Goal: Information Seeking & Learning: Learn about a topic

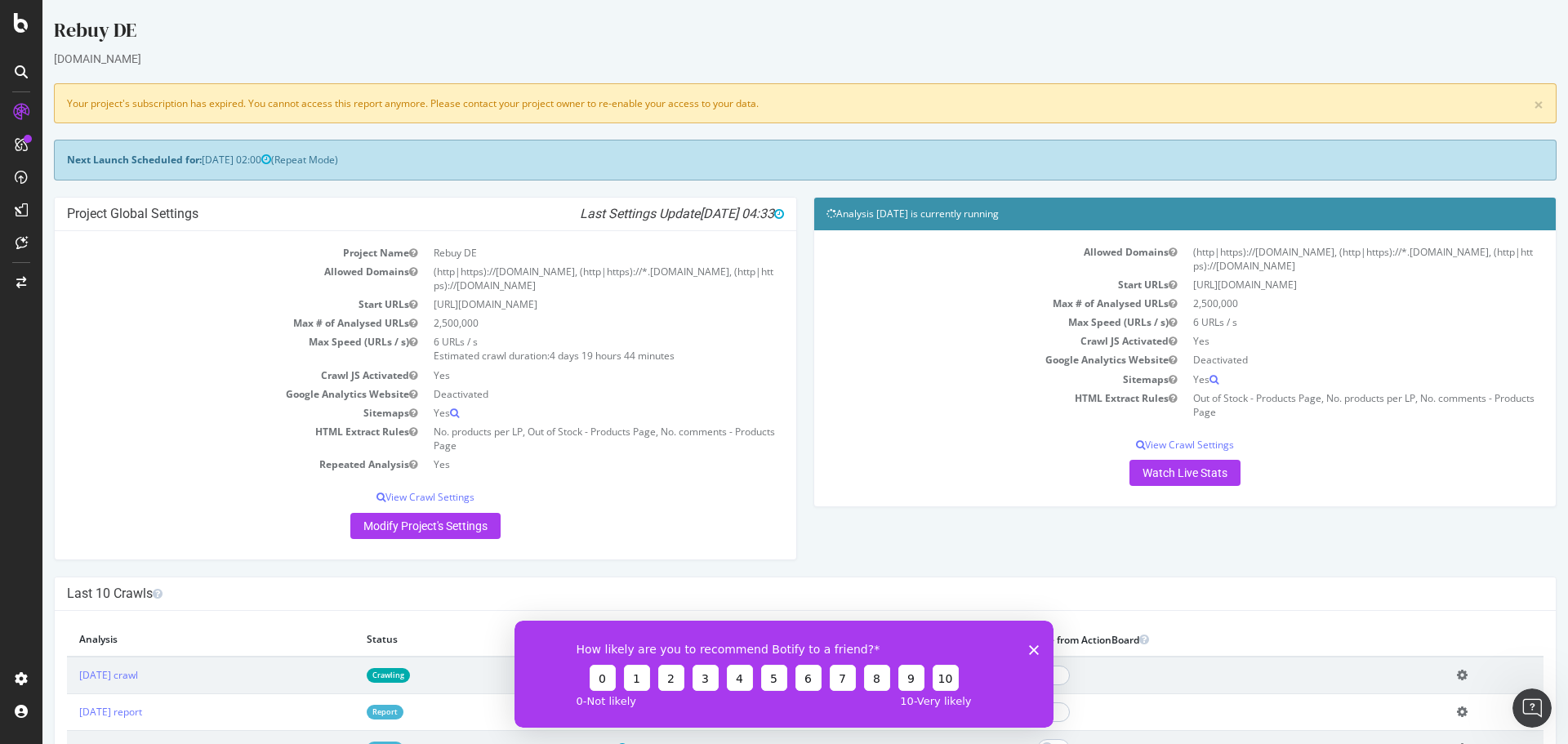
click at [1038, 646] on div "How likely are you to recommend Botify to a friend? 0 1 2 3 4 5 6 7 8 9 10 0 - …" at bounding box center [784, 672] width 539 height 107
click at [1042, 651] on div "How likely are you to recommend Botify to a friend? 0 1 2 3 4 5 6 7 8 9 10 0 - …" at bounding box center [784, 672] width 539 height 107
click at [1036, 648] on icon "Close survey" at bounding box center [1034, 649] width 10 height 10
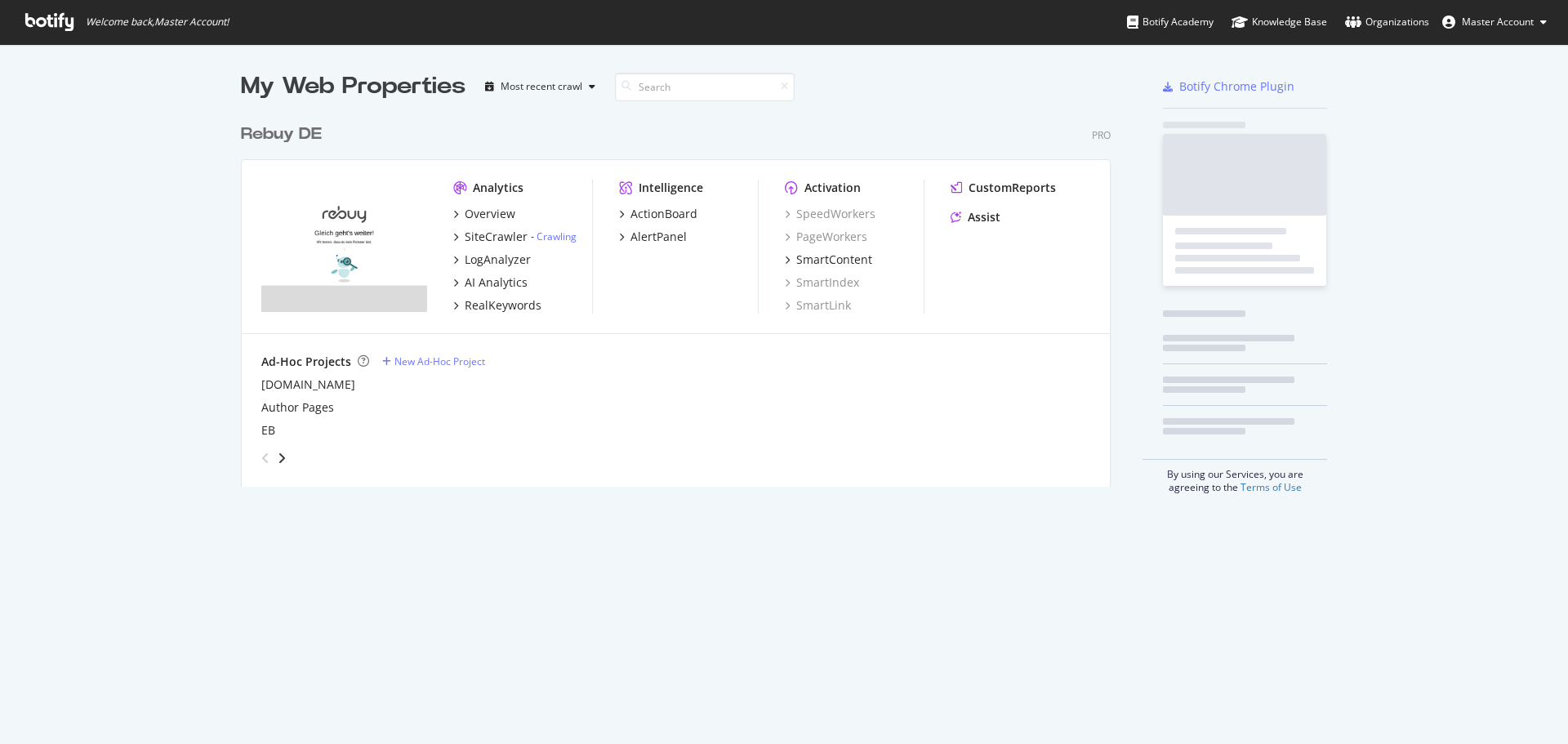
scroll to position [371, 871]
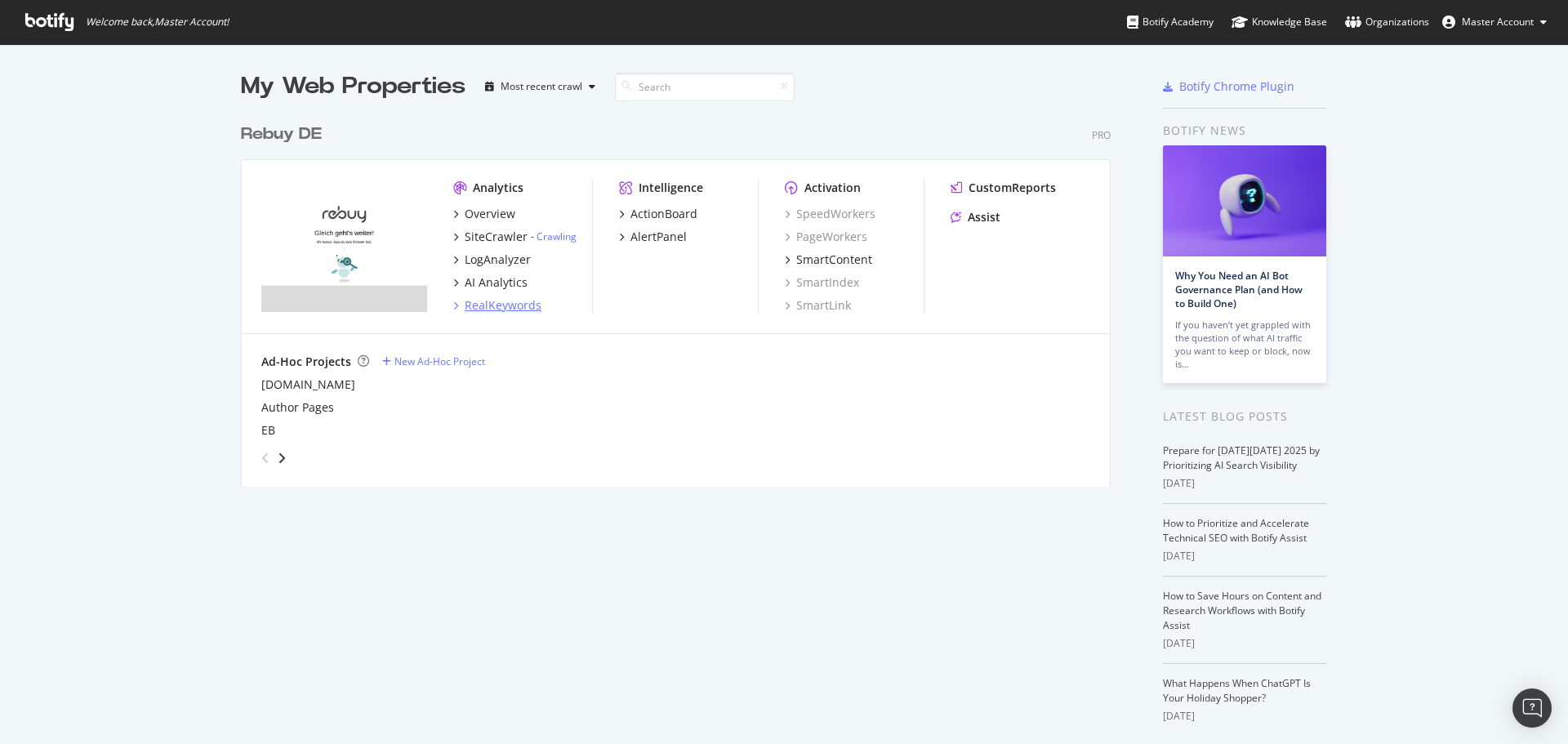
click at [500, 304] on div "RealKeywords" at bounding box center [503, 305] width 77 height 16
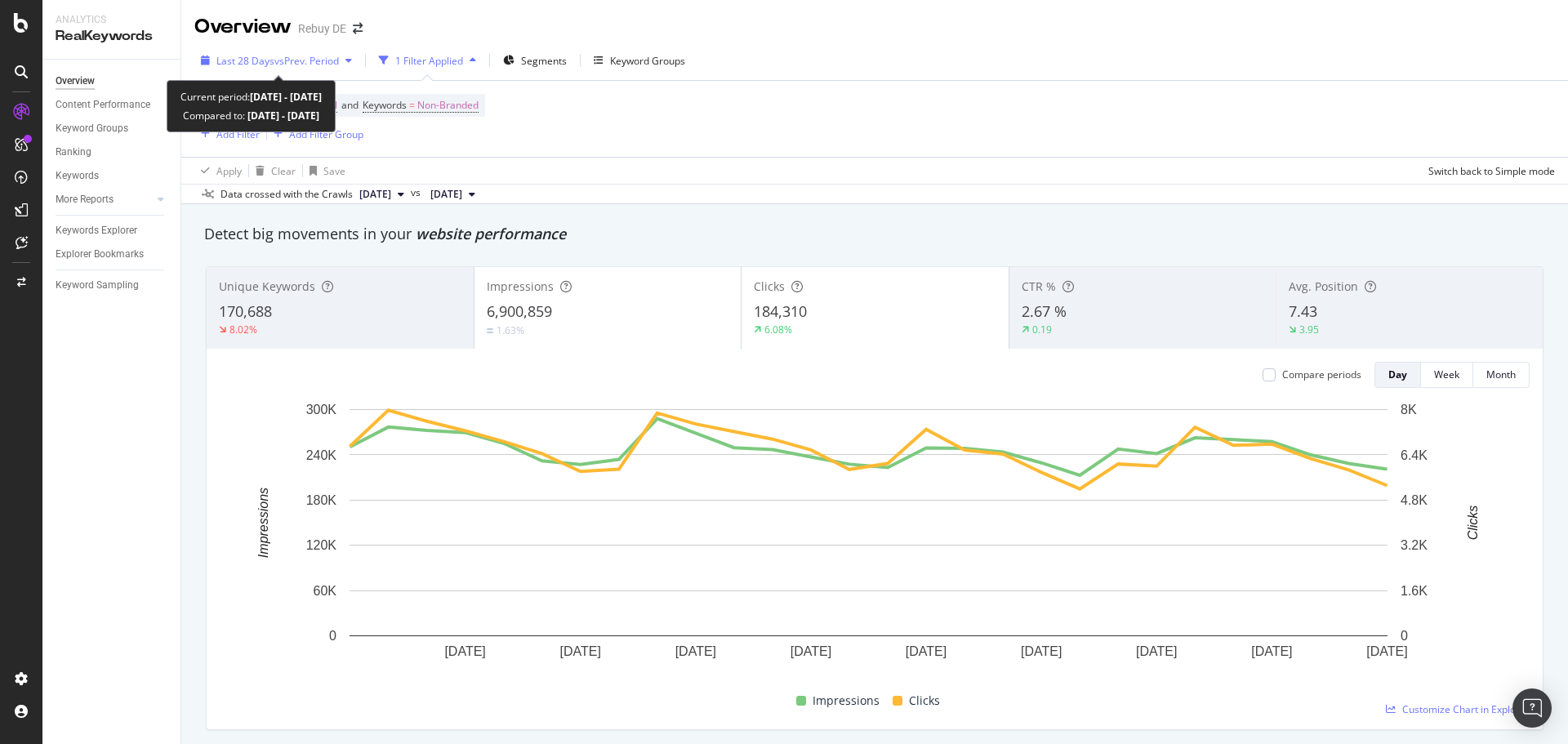
click at [335, 67] on span "vs Prev. Period" at bounding box center [306, 61] width 65 height 14
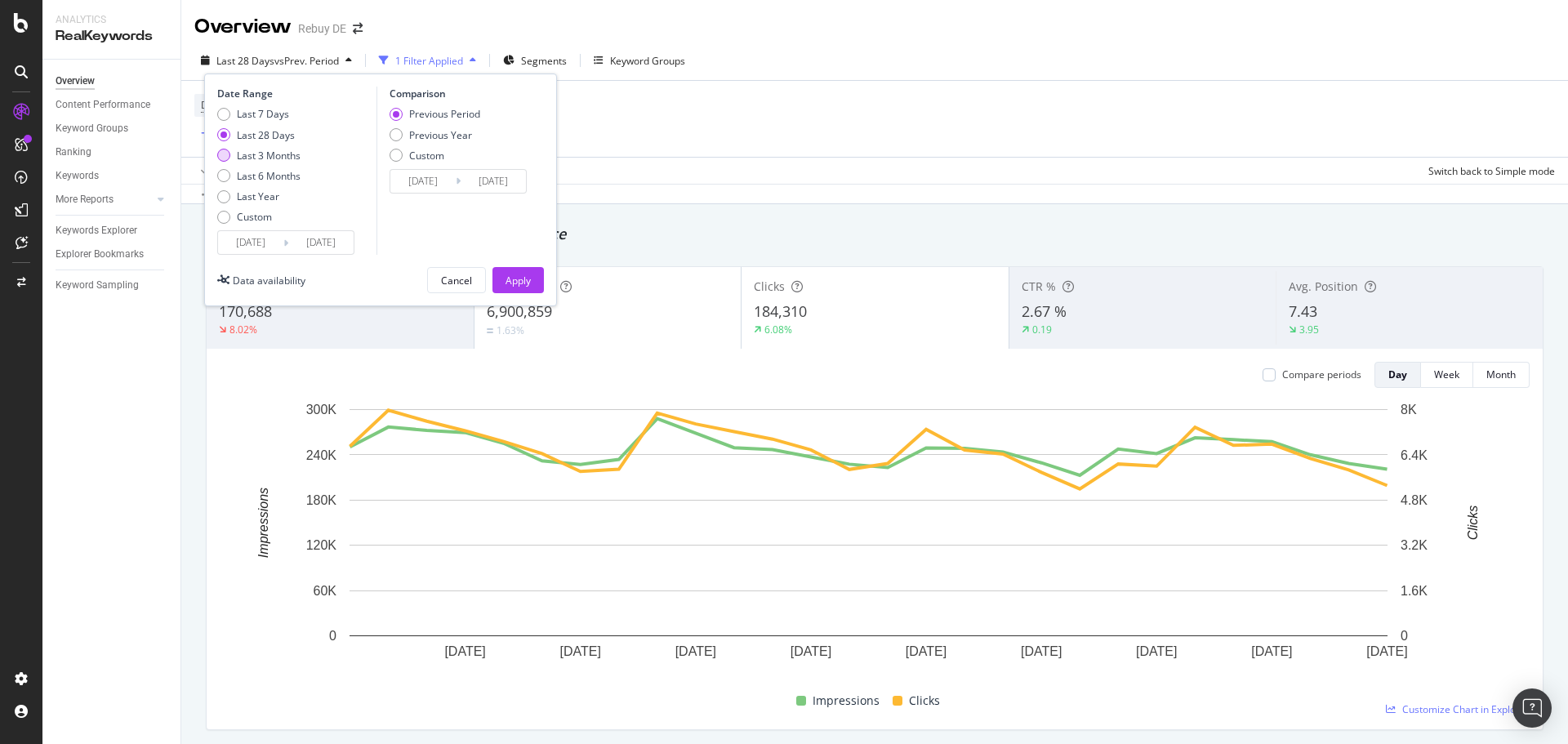
click at [273, 158] on div "Last 3 Months" at bounding box center [268, 156] width 64 height 14
type input "2025/07/11"
type input "2025/04/10"
type input "2025/07/10"
click at [447, 133] on div "Previous Year" at bounding box center [440, 136] width 63 height 14
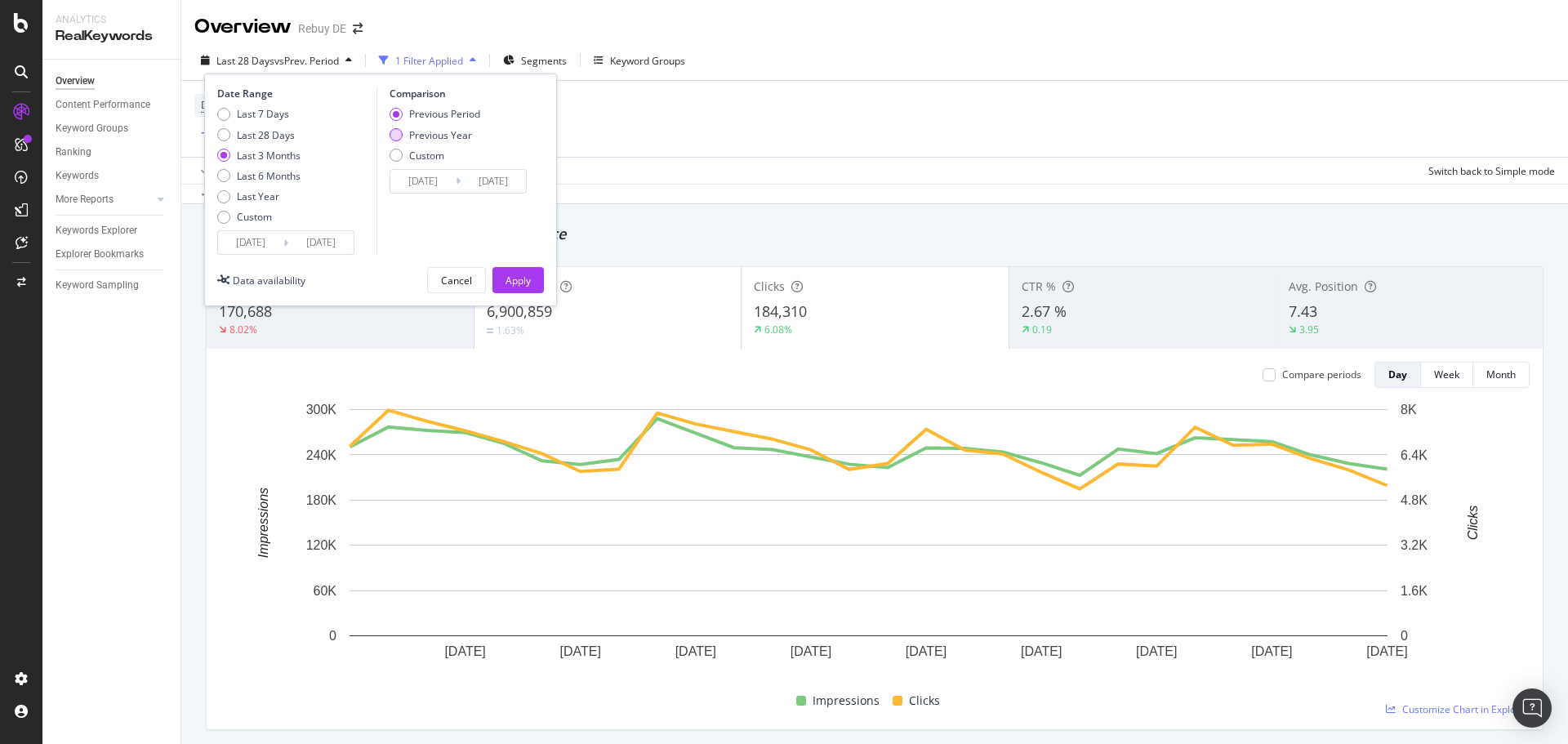
type input "2024/07/12"
type input "2024/10/11"
click at [530, 279] on div "Apply" at bounding box center [518, 280] width 25 height 14
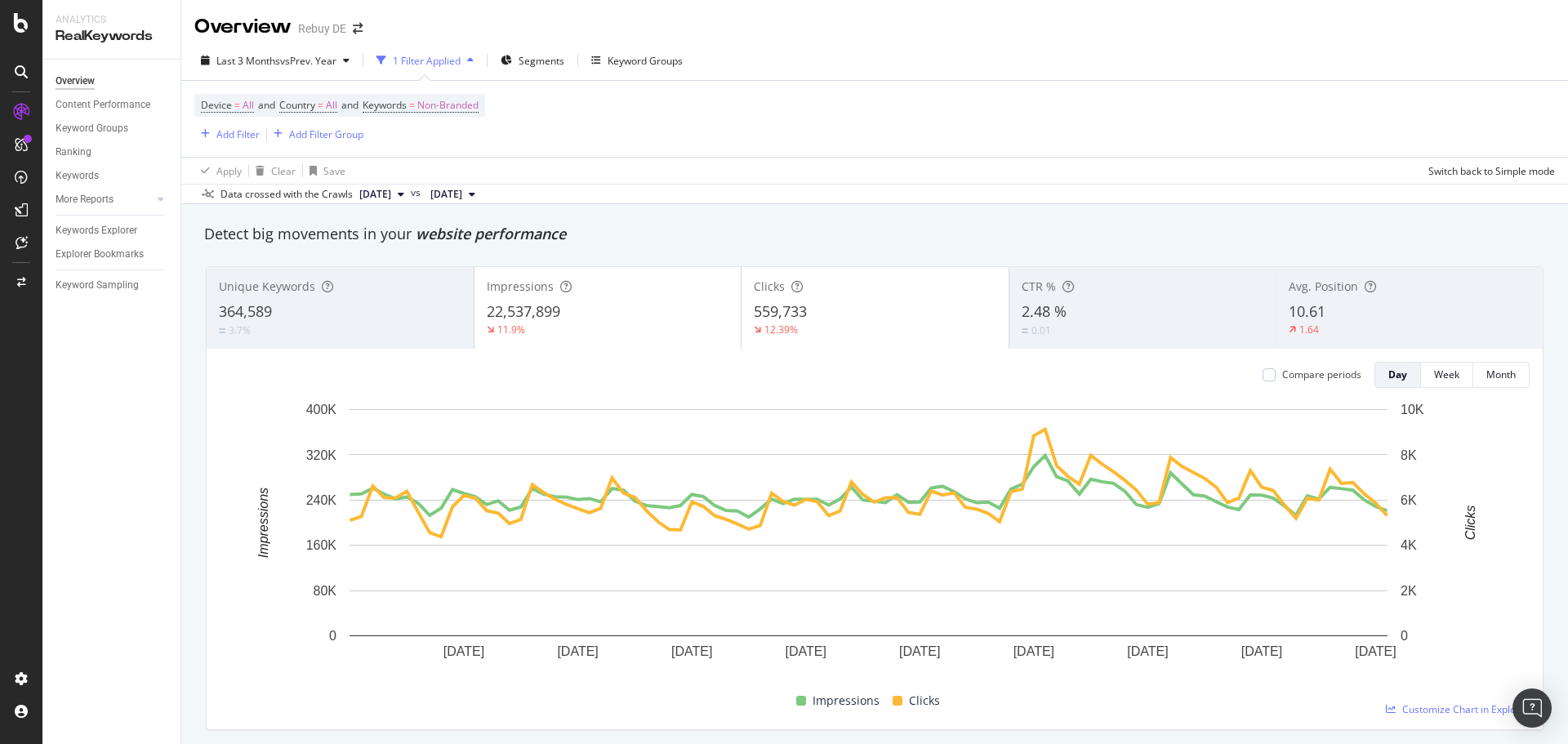
click at [540, 314] on span "22,537,899" at bounding box center [524, 311] width 74 height 20
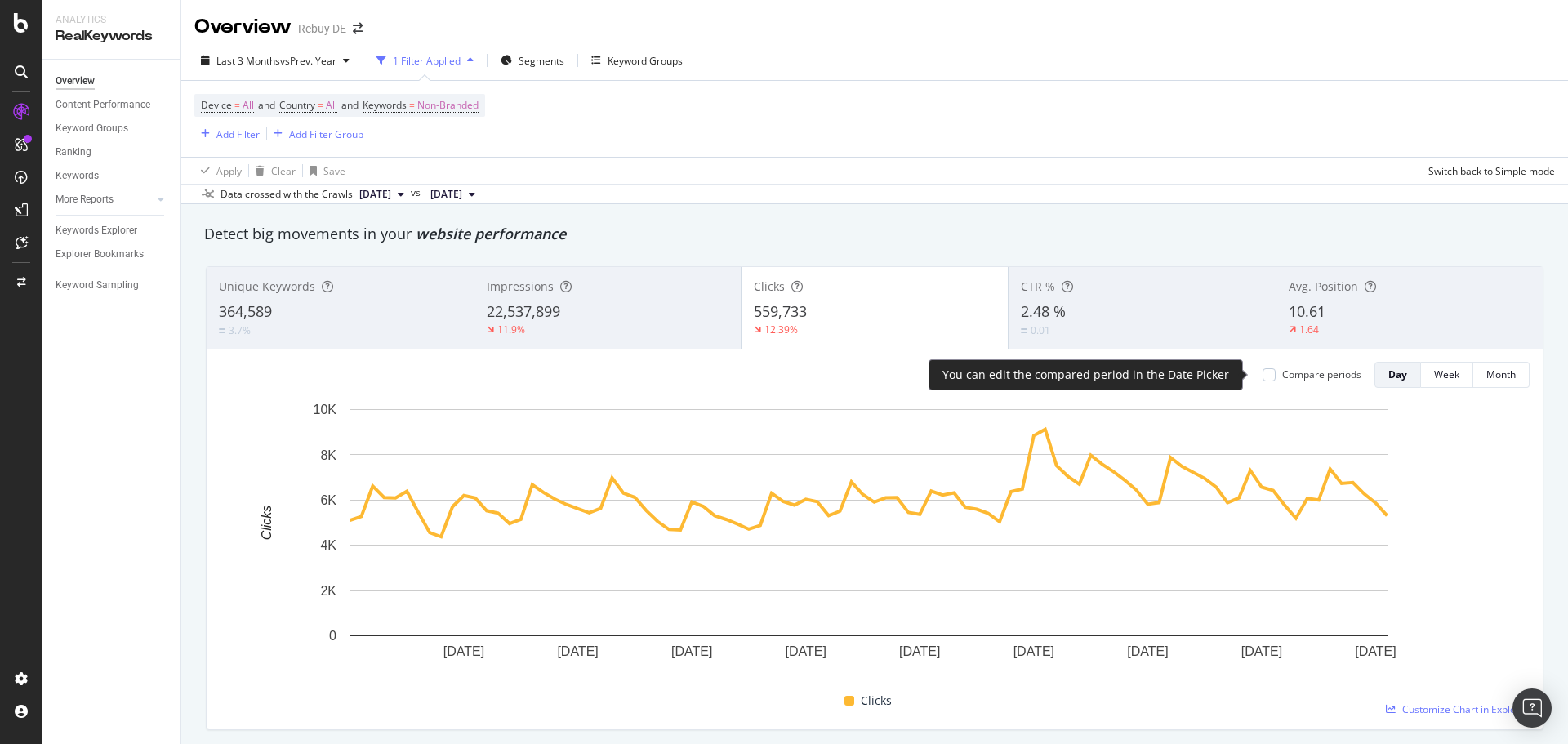
click at [1285, 372] on div "Compare periods" at bounding box center [1321, 374] width 79 height 14
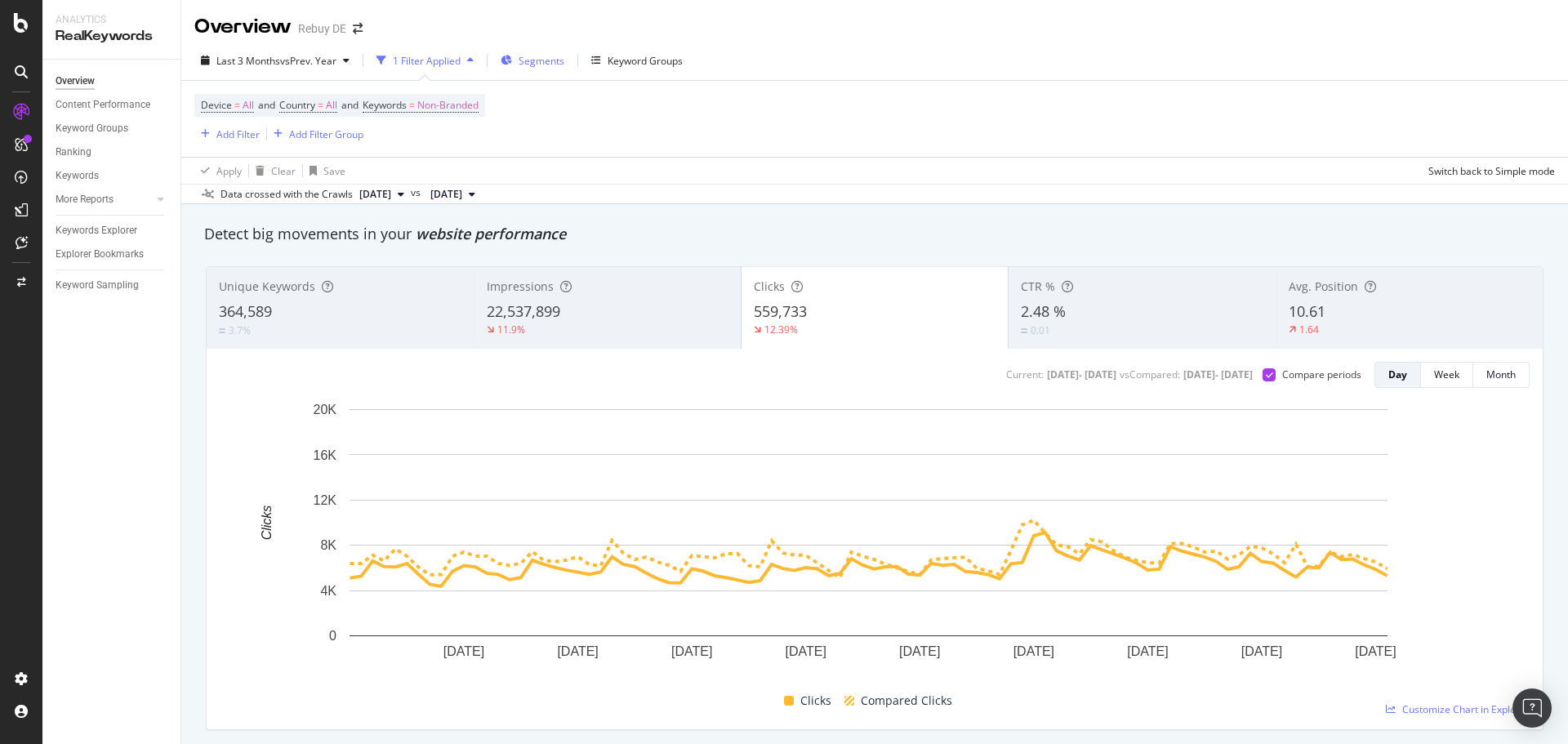
click at [550, 59] on span "Segments" at bounding box center [542, 61] width 46 height 14
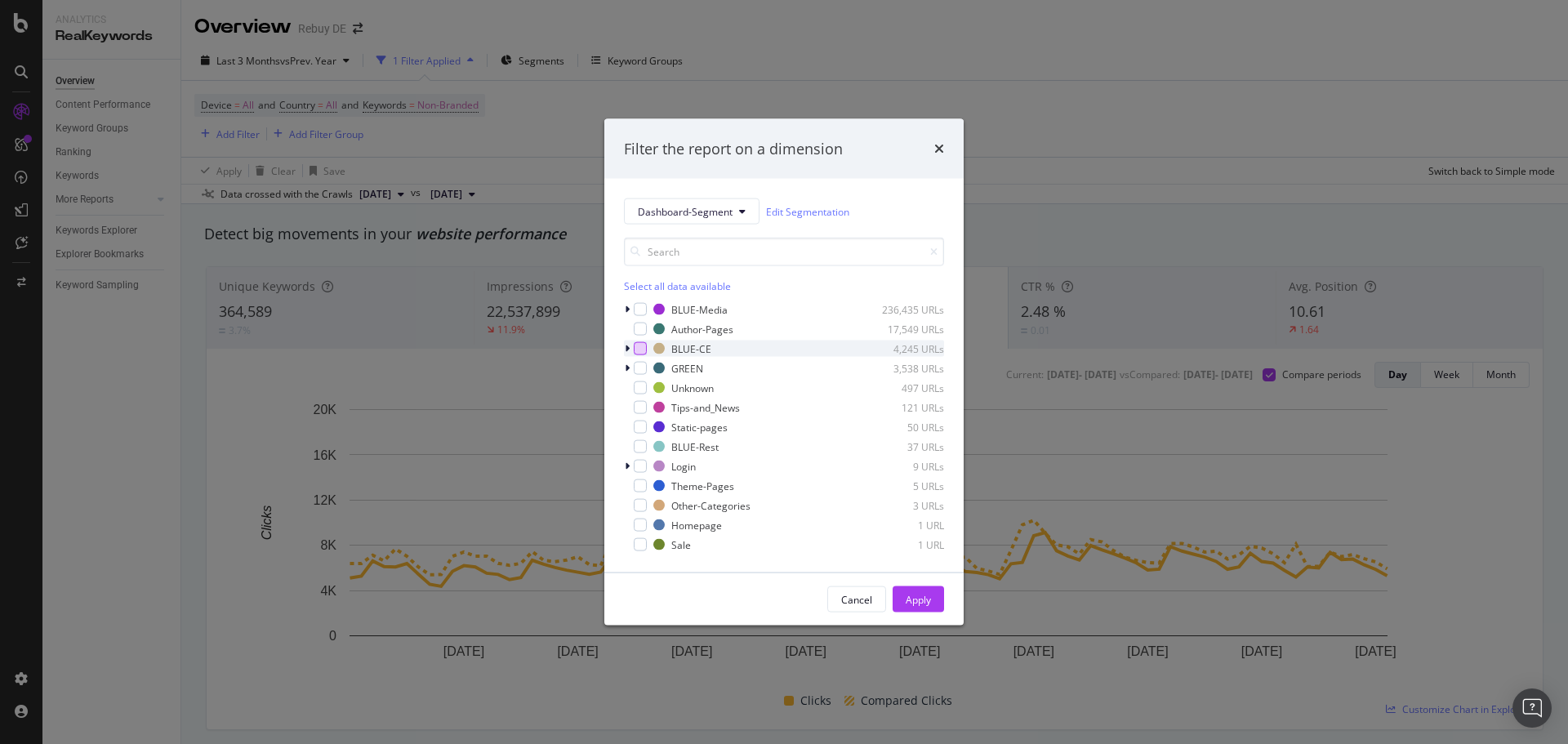
click at [644, 351] on div "modal" at bounding box center [639, 348] width 13 height 13
click at [908, 605] on div "Apply" at bounding box center [918, 599] width 25 height 14
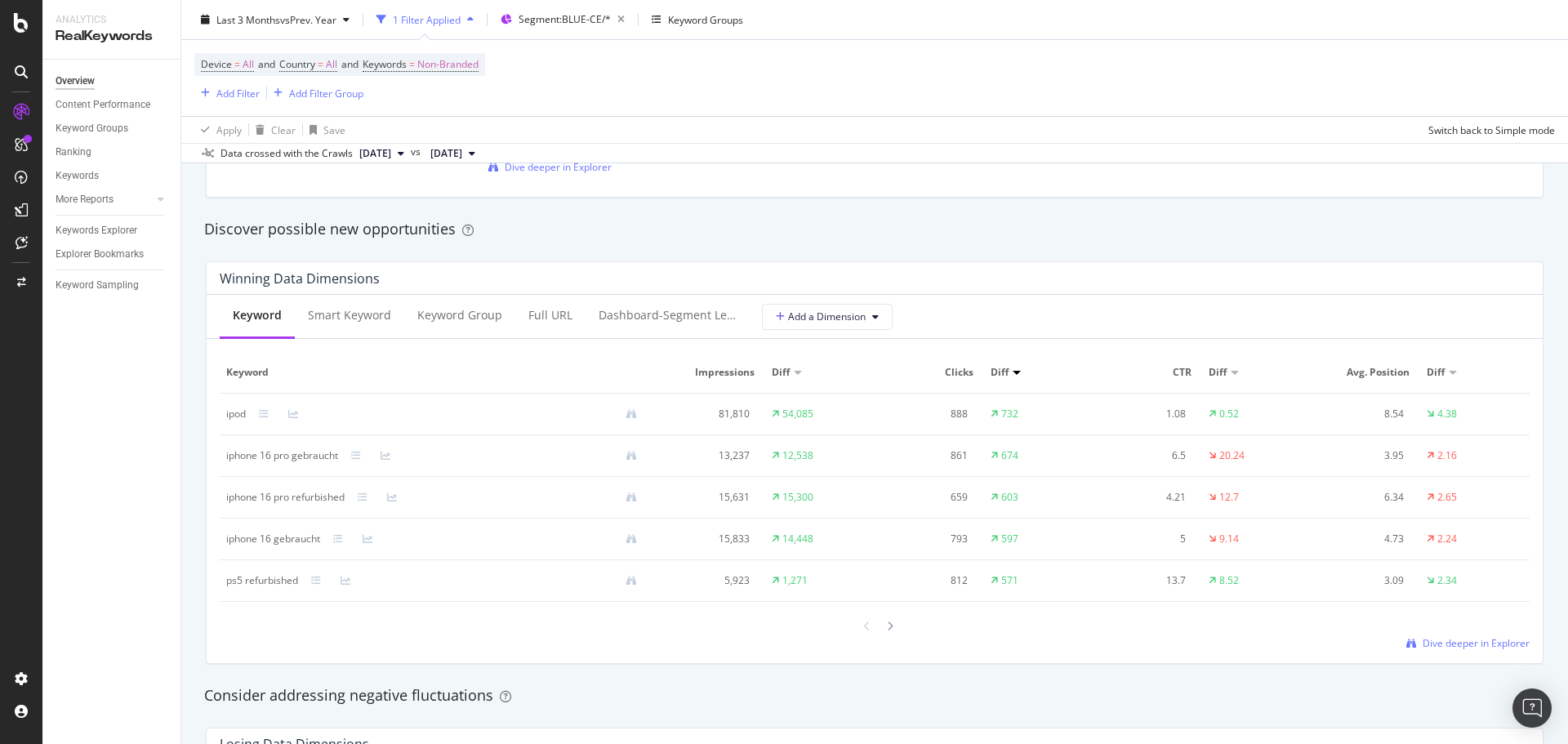
scroll to position [1388, 0]
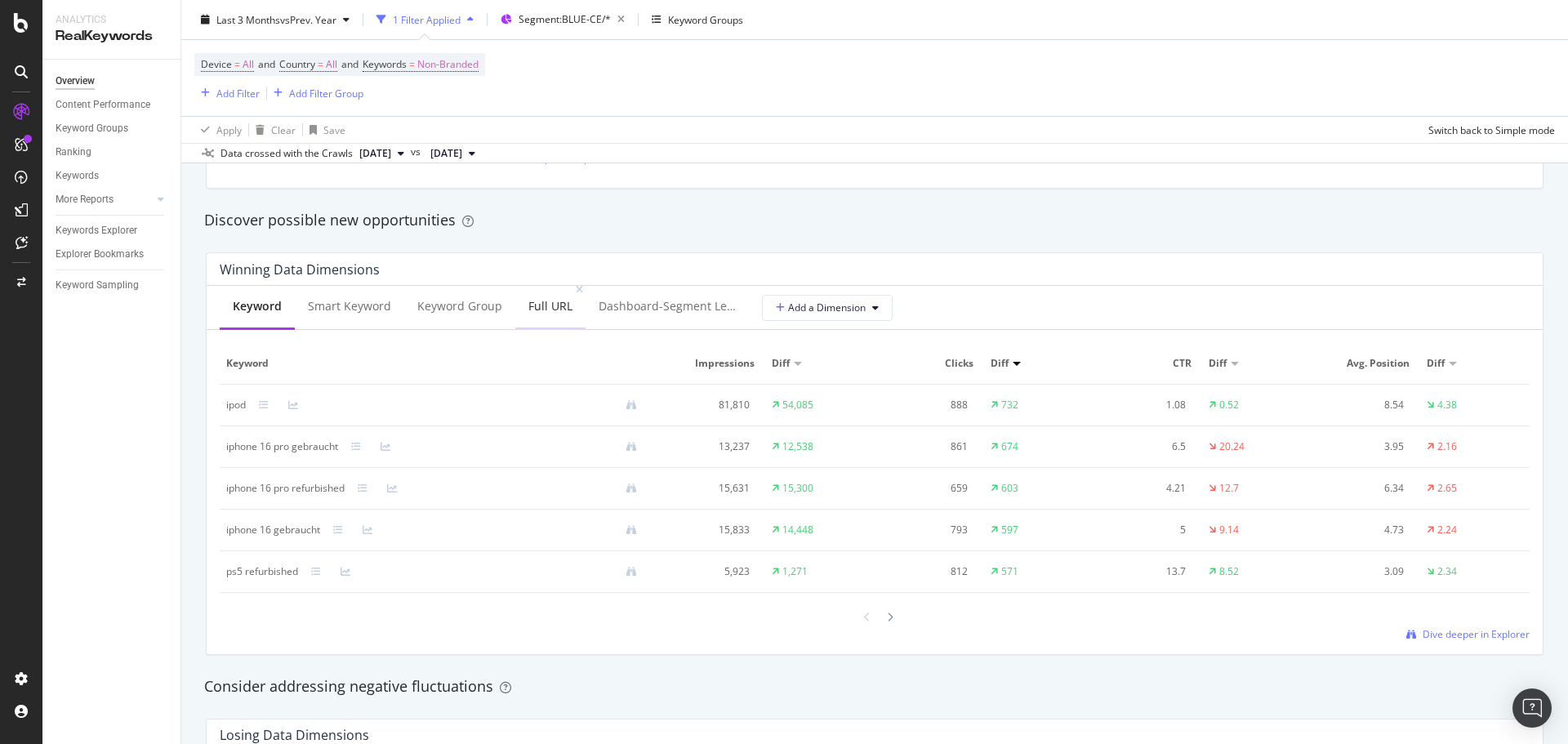
click at [529, 316] on div "Full URL" at bounding box center [551, 307] width 70 height 45
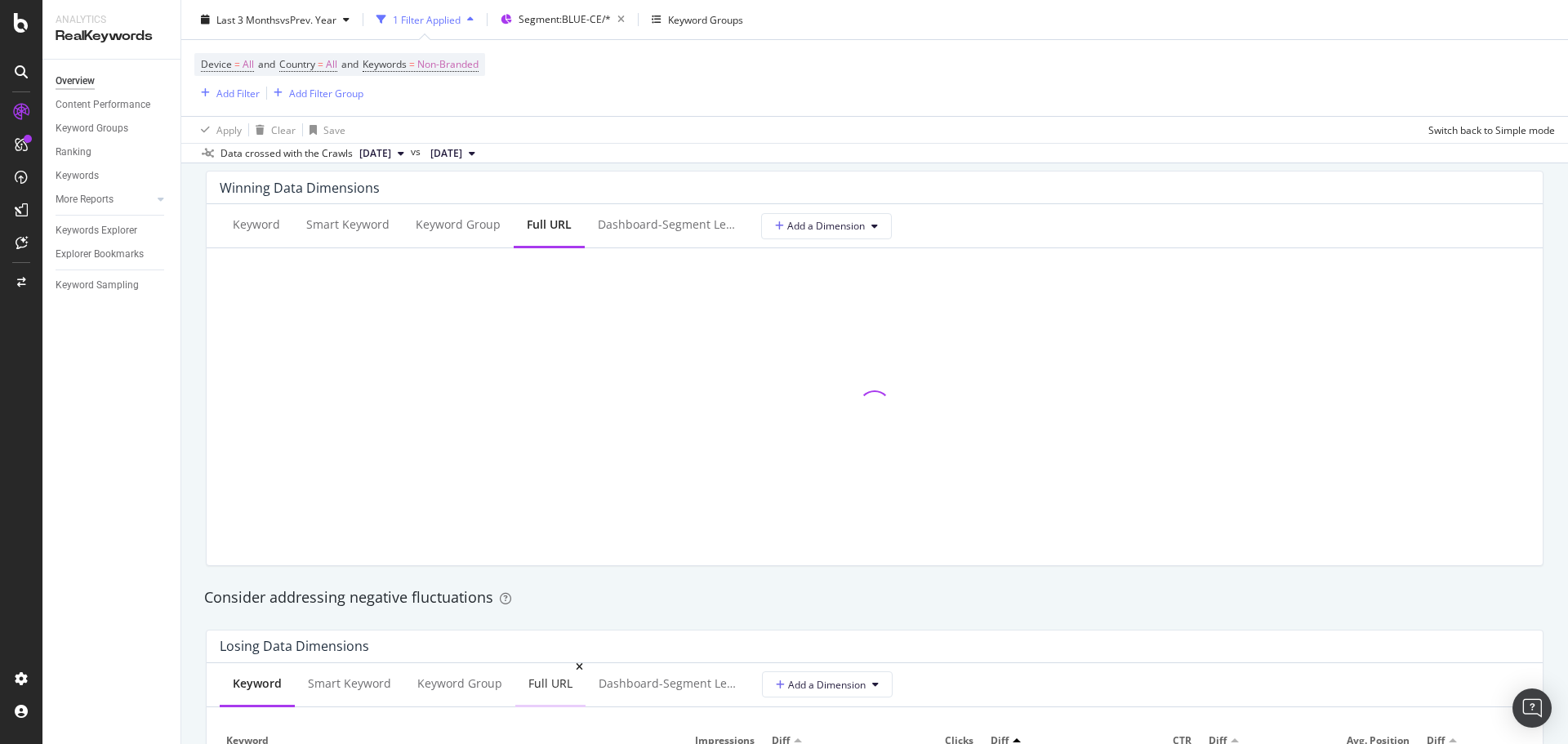
scroll to position [1633, 0]
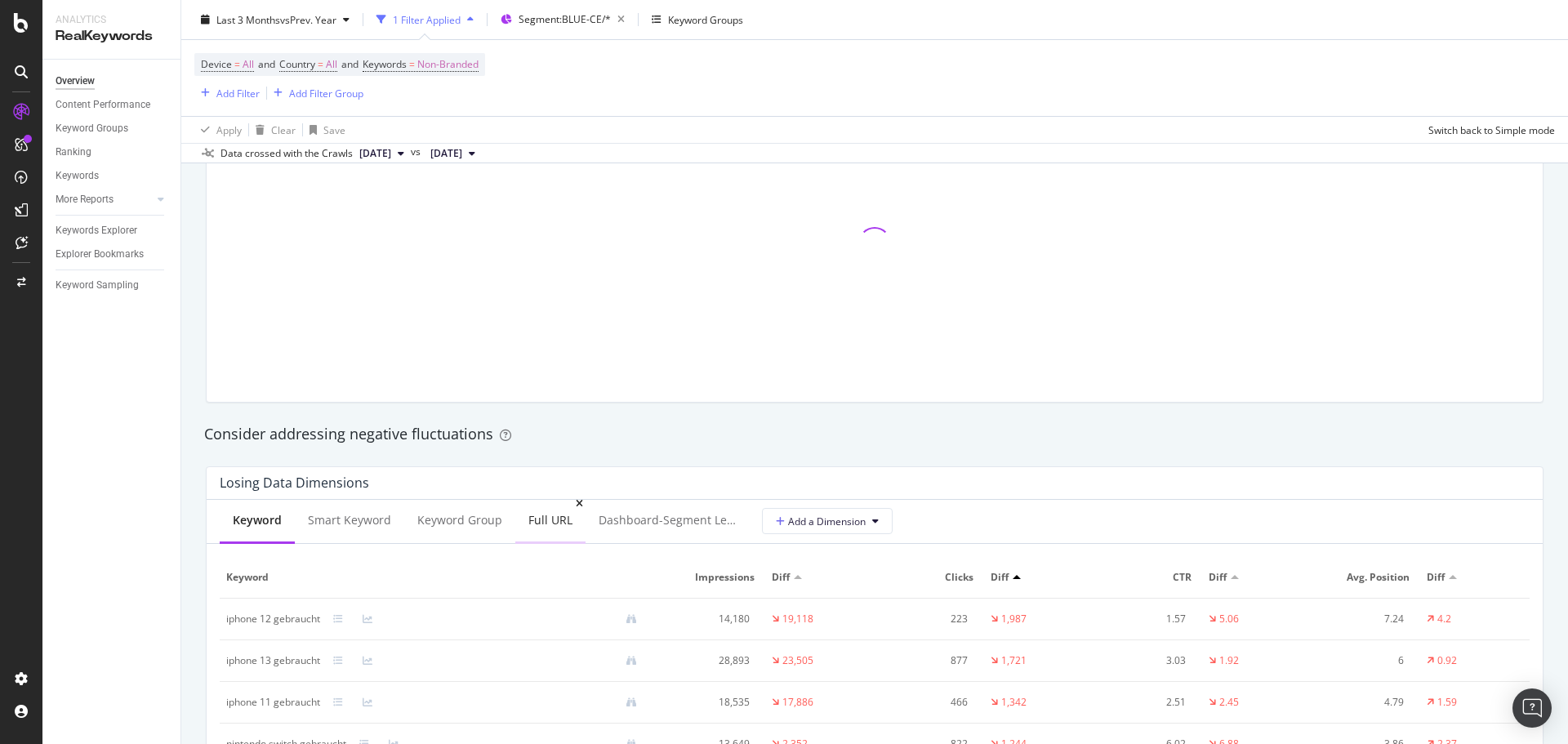
click at [556, 522] on div "Full URL" at bounding box center [551, 520] width 44 height 16
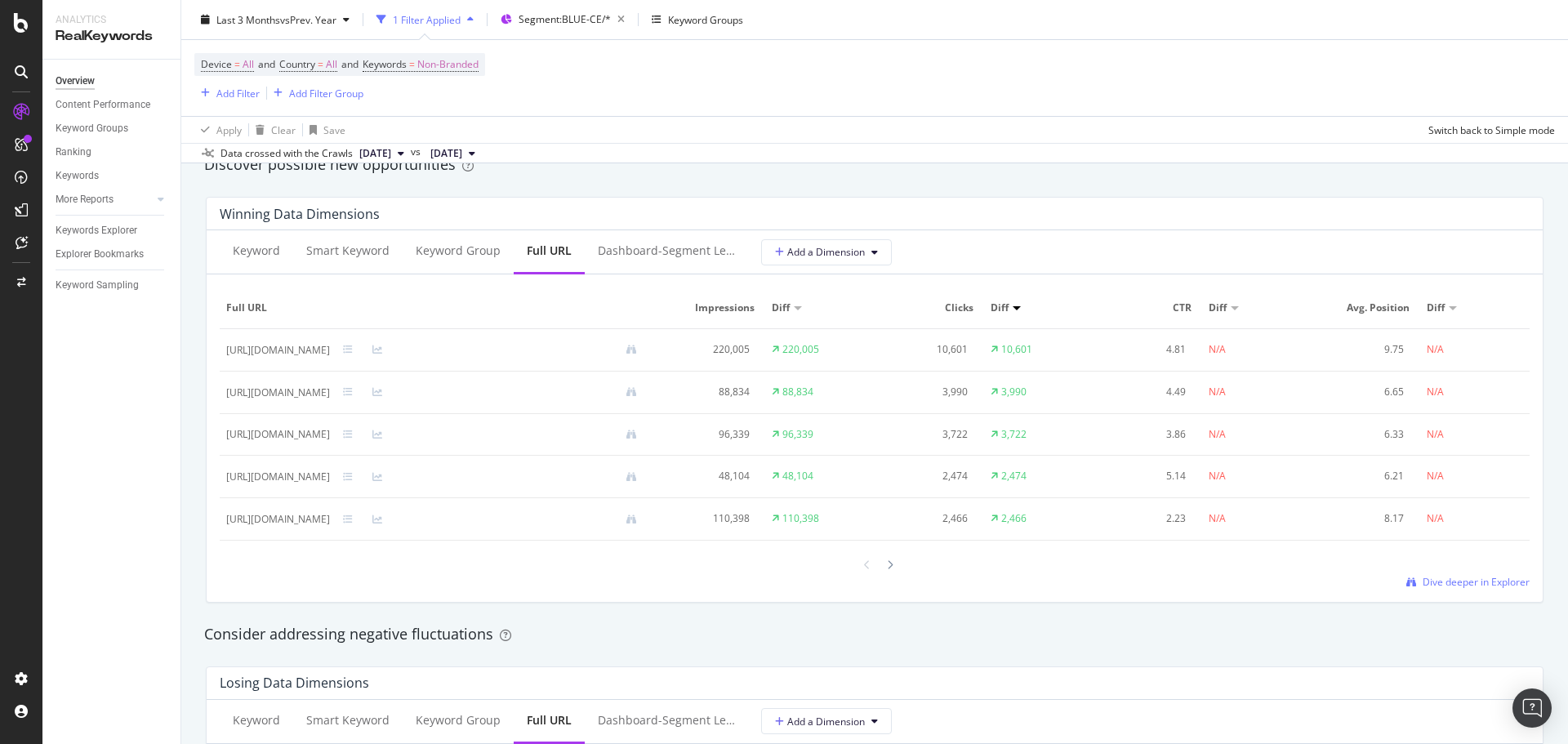
scroll to position [1388, 0]
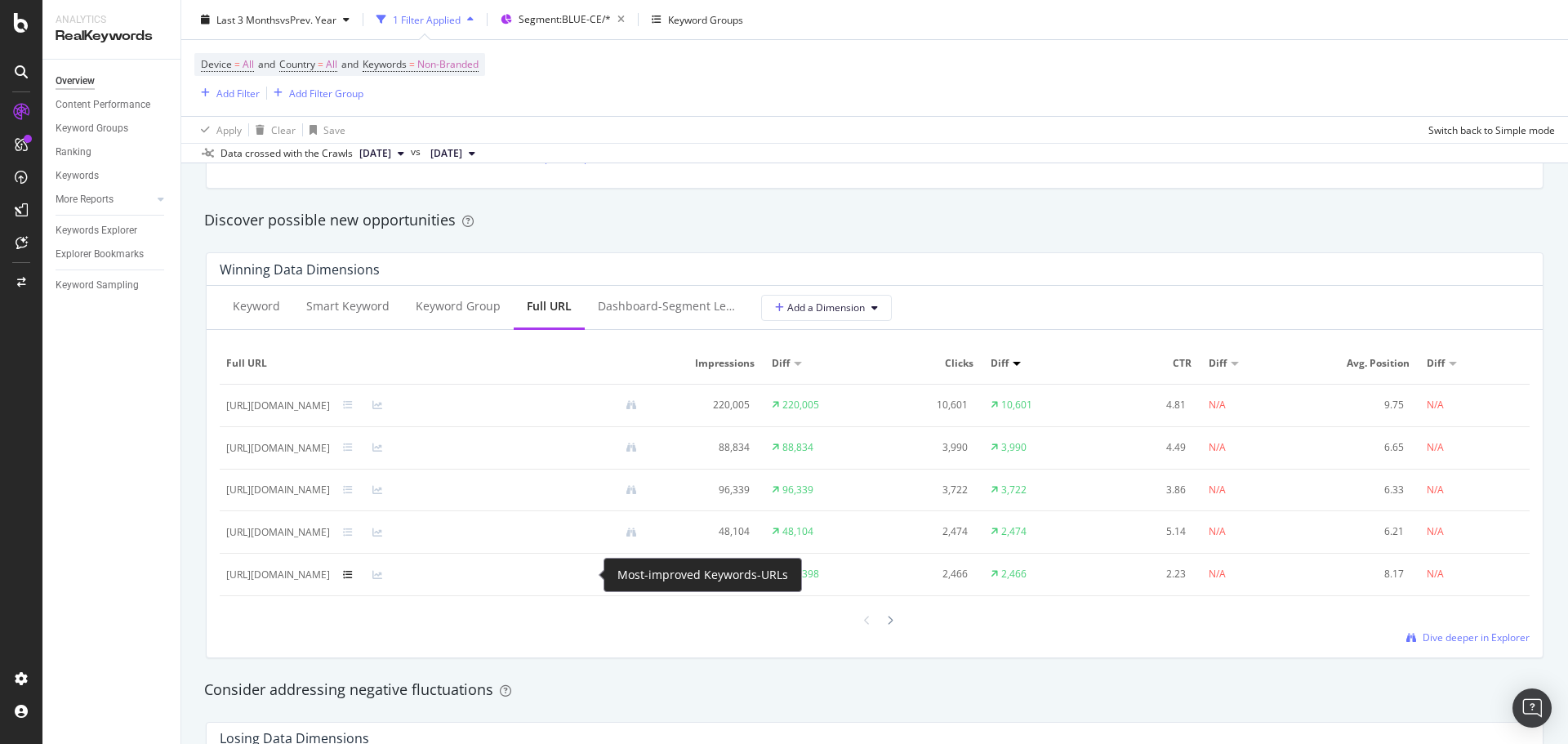
click at [353, 573] on icon at bounding box center [348, 574] width 10 height 10
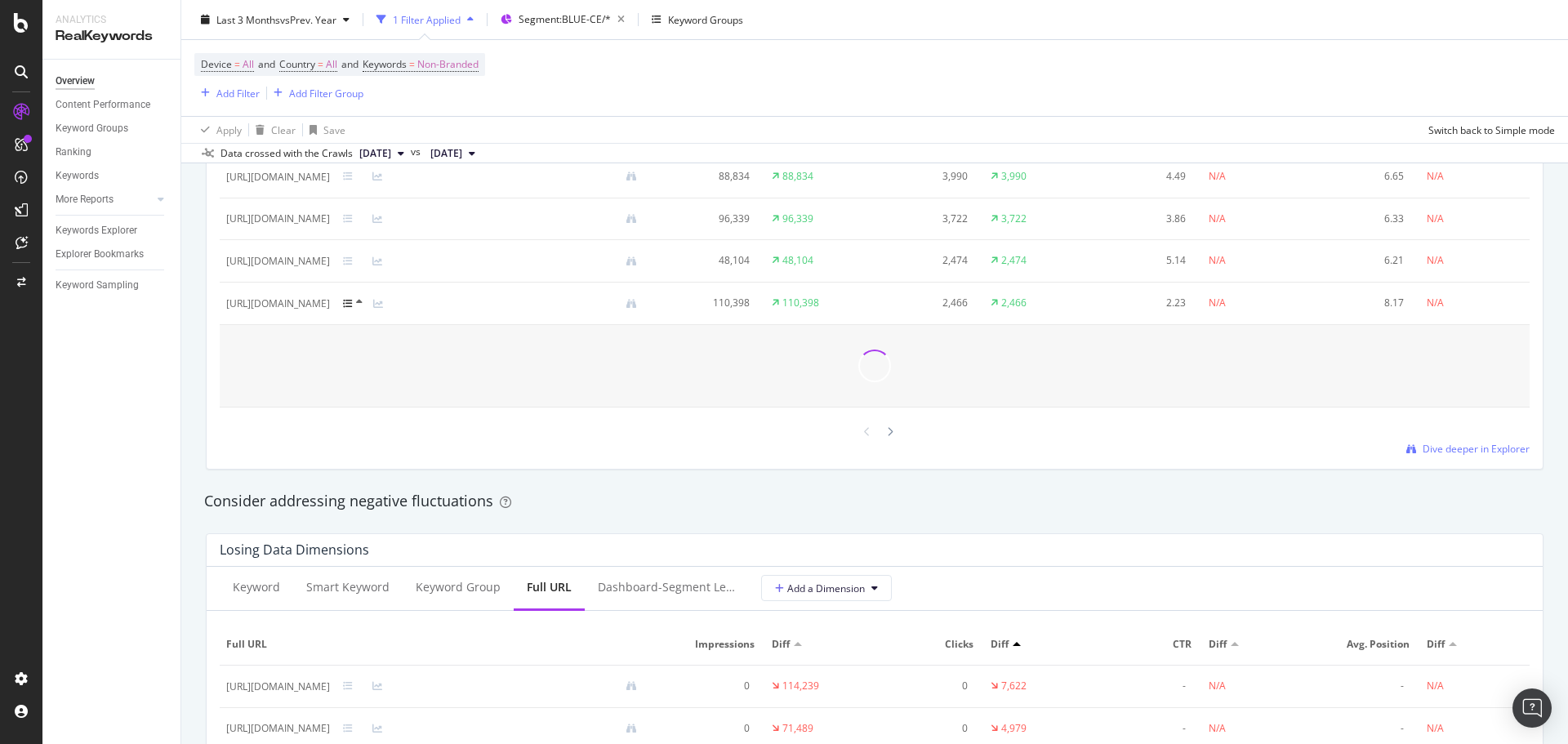
scroll to position [1714, 0]
